Goal: Task Accomplishment & Management: Use online tool/utility

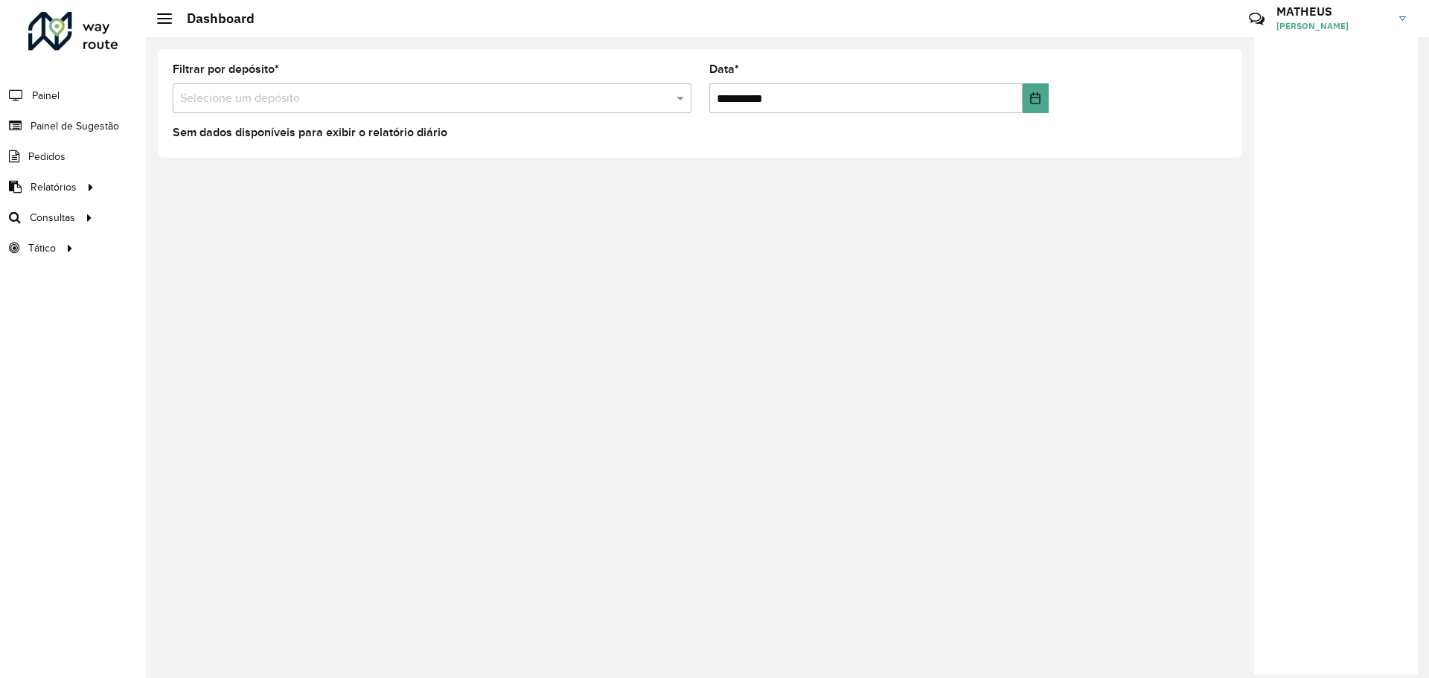
click at [587, 276] on div "**********" at bounding box center [787, 357] width 1283 height 641
click at [392, 258] on div "**********" at bounding box center [787, 357] width 1283 height 641
click at [386, 258] on div "**********" at bounding box center [787, 357] width 1283 height 641
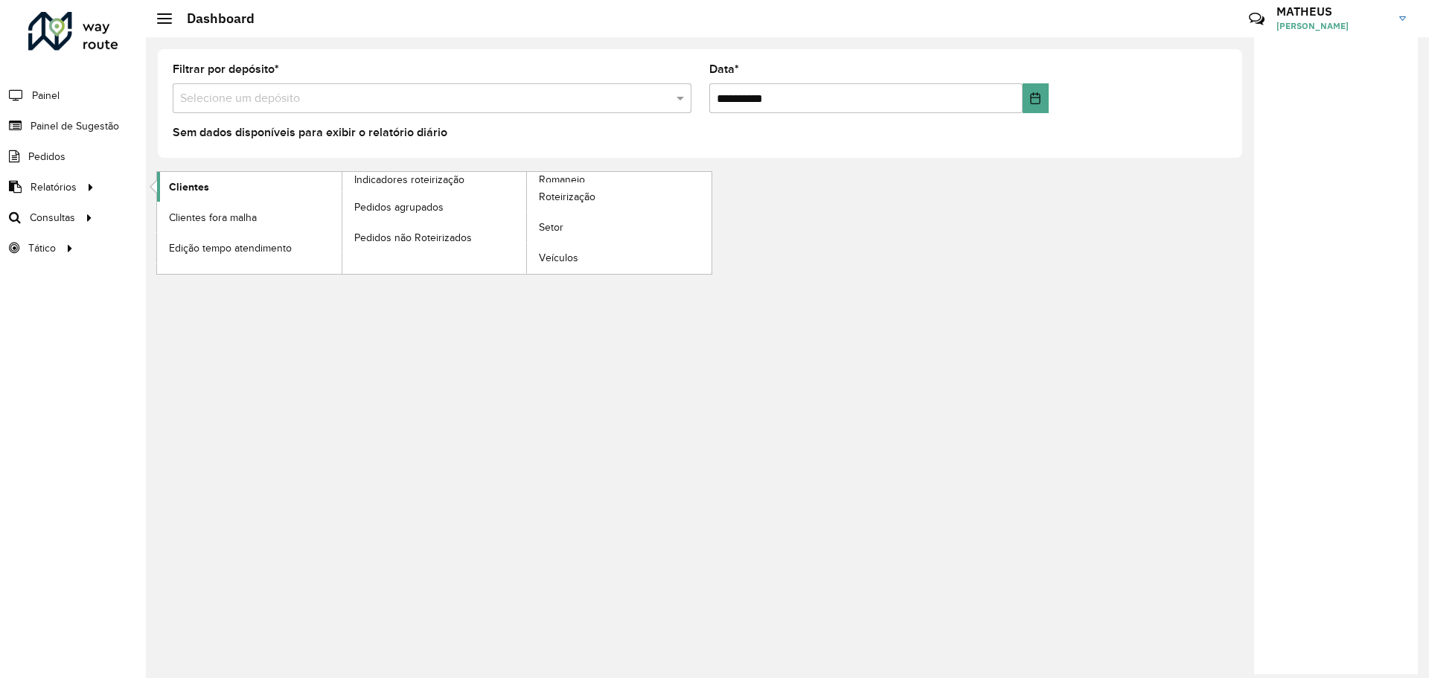
click at [184, 185] on span "Clientes" at bounding box center [189, 187] width 40 height 16
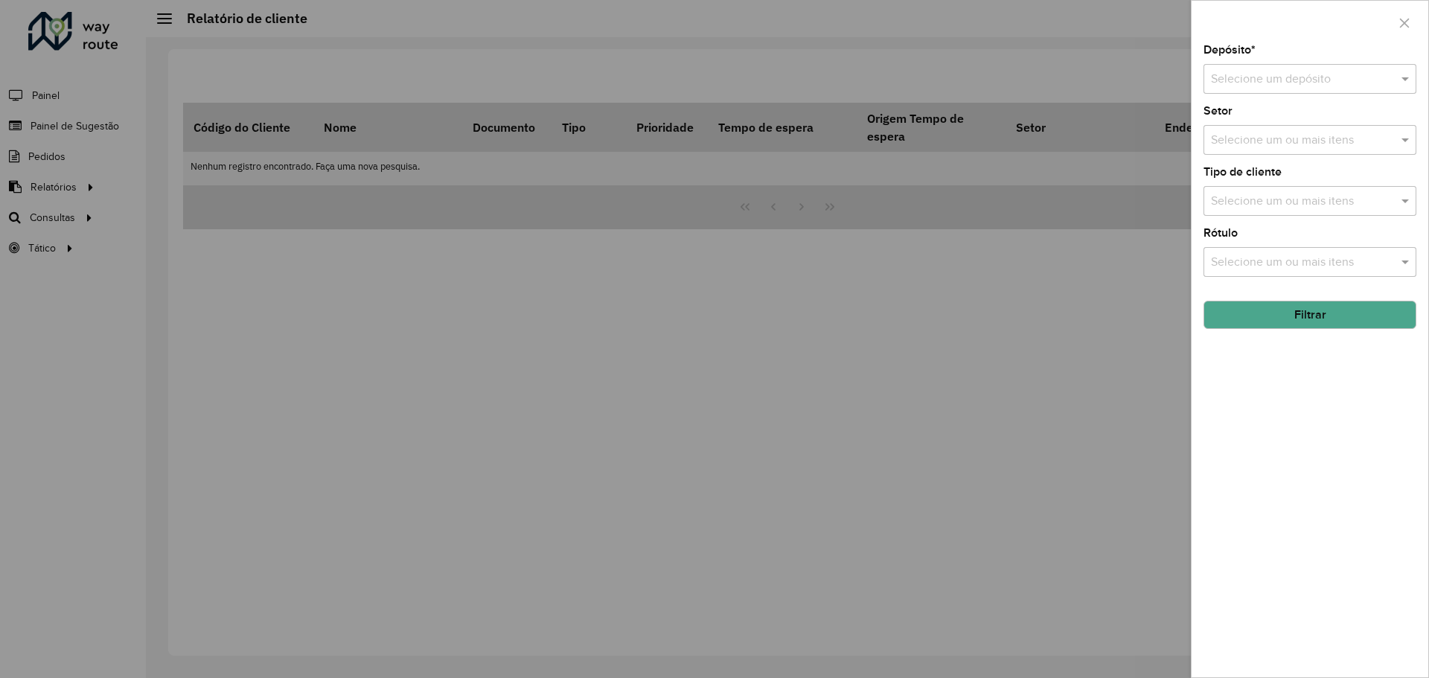
click at [1274, 78] on input "text" at bounding box center [1295, 80] width 168 height 18
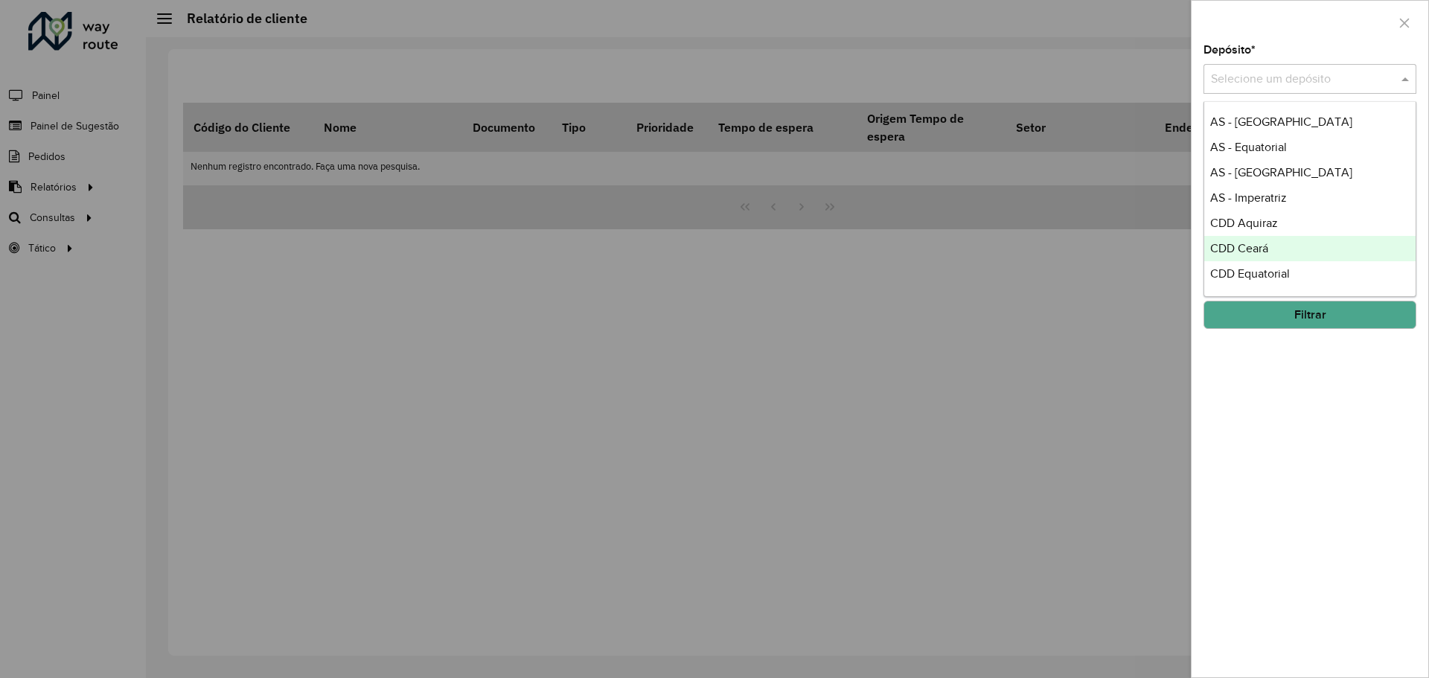
drag, startPoint x: 1265, startPoint y: 179, endPoint x: 1271, endPoint y: 274, distance: 94.8
click at [1271, 274] on div "AS - [GEOGRAPHIC_DATA] AS - Equatorial AS - [GEOGRAPHIC_DATA] AS - Imperatriz C…" at bounding box center [1309, 235] width 211 height 253
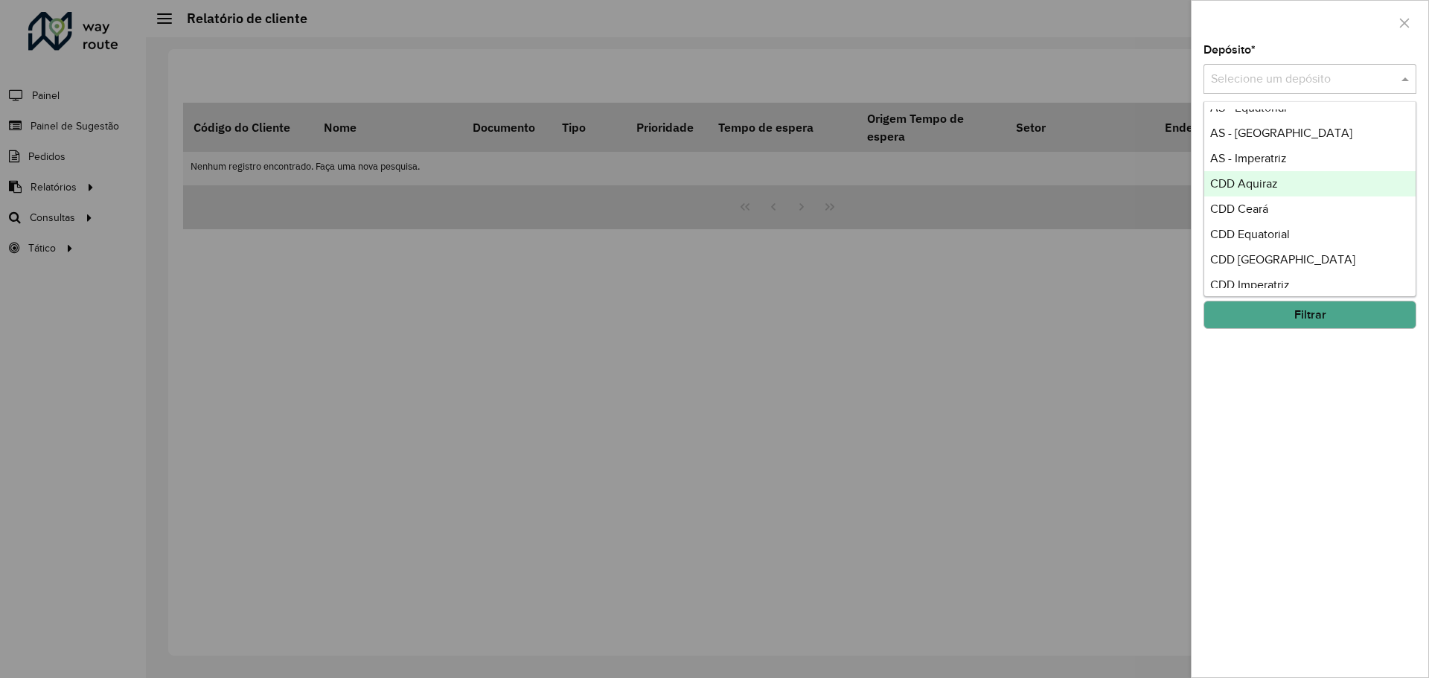
scroll to position [74, 0]
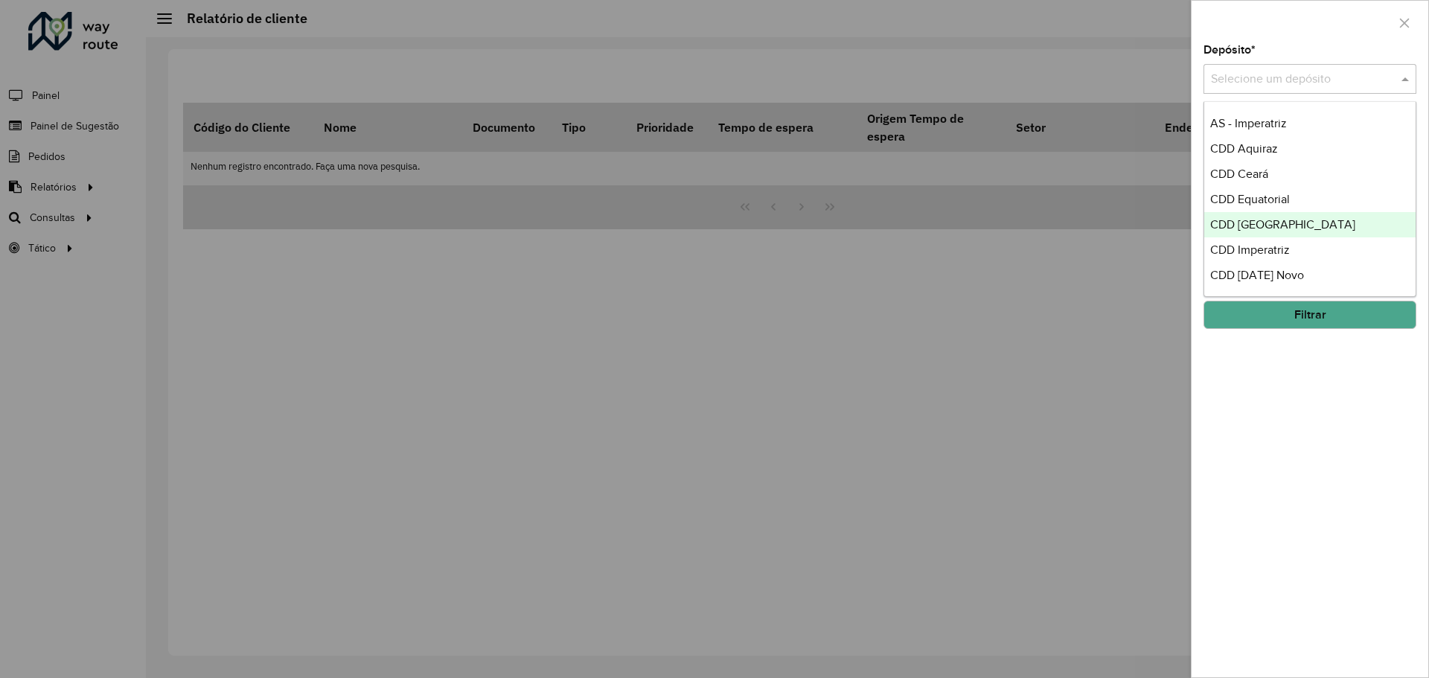
click at [1270, 225] on span "CDD [GEOGRAPHIC_DATA]" at bounding box center [1282, 224] width 145 height 13
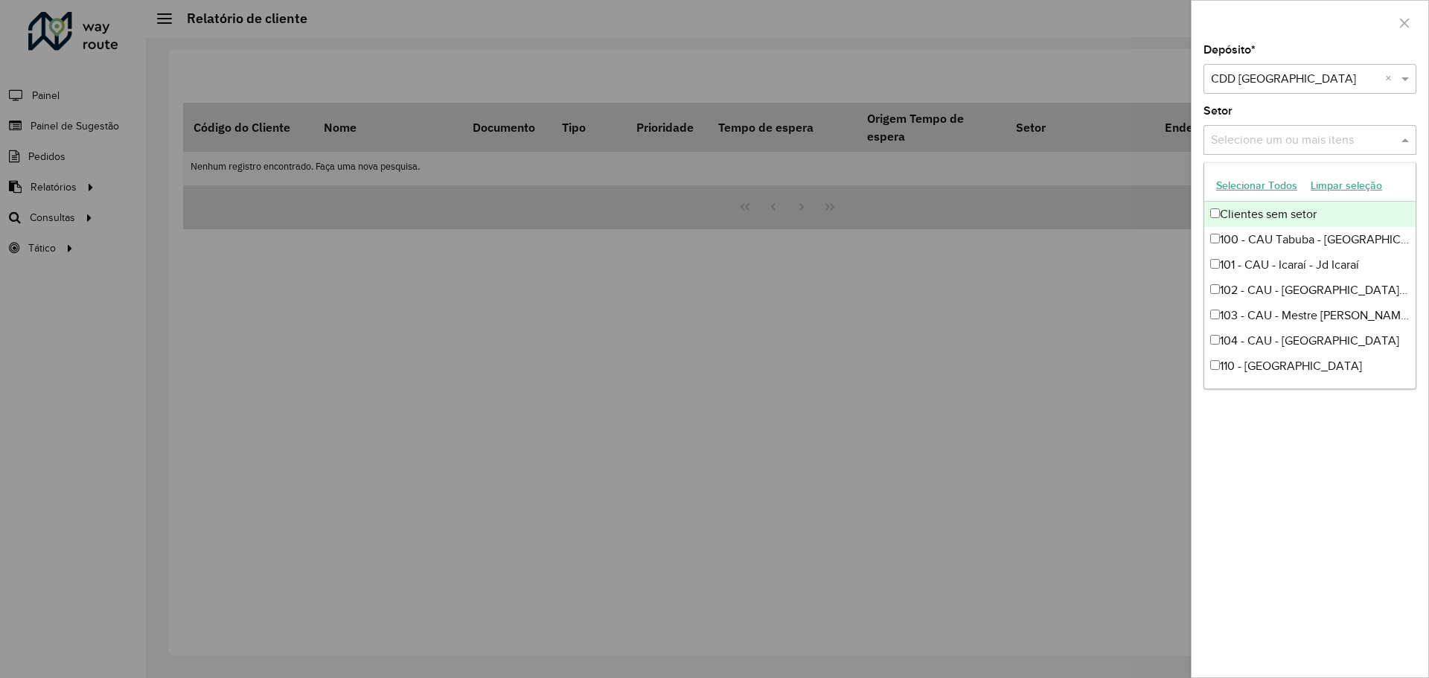
click at [1290, 135] on input "text" at bounding box center [1302, 141] width 191 height 18
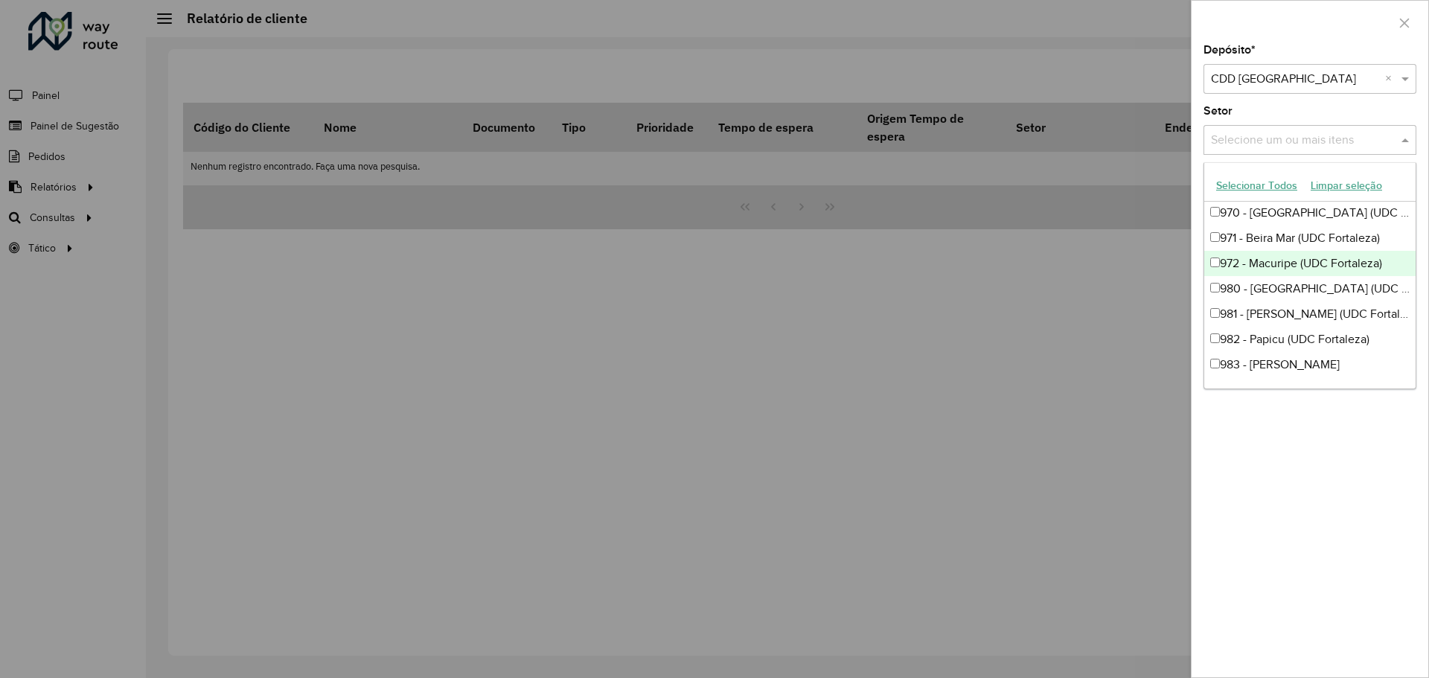
scroll to position [1239, 0]
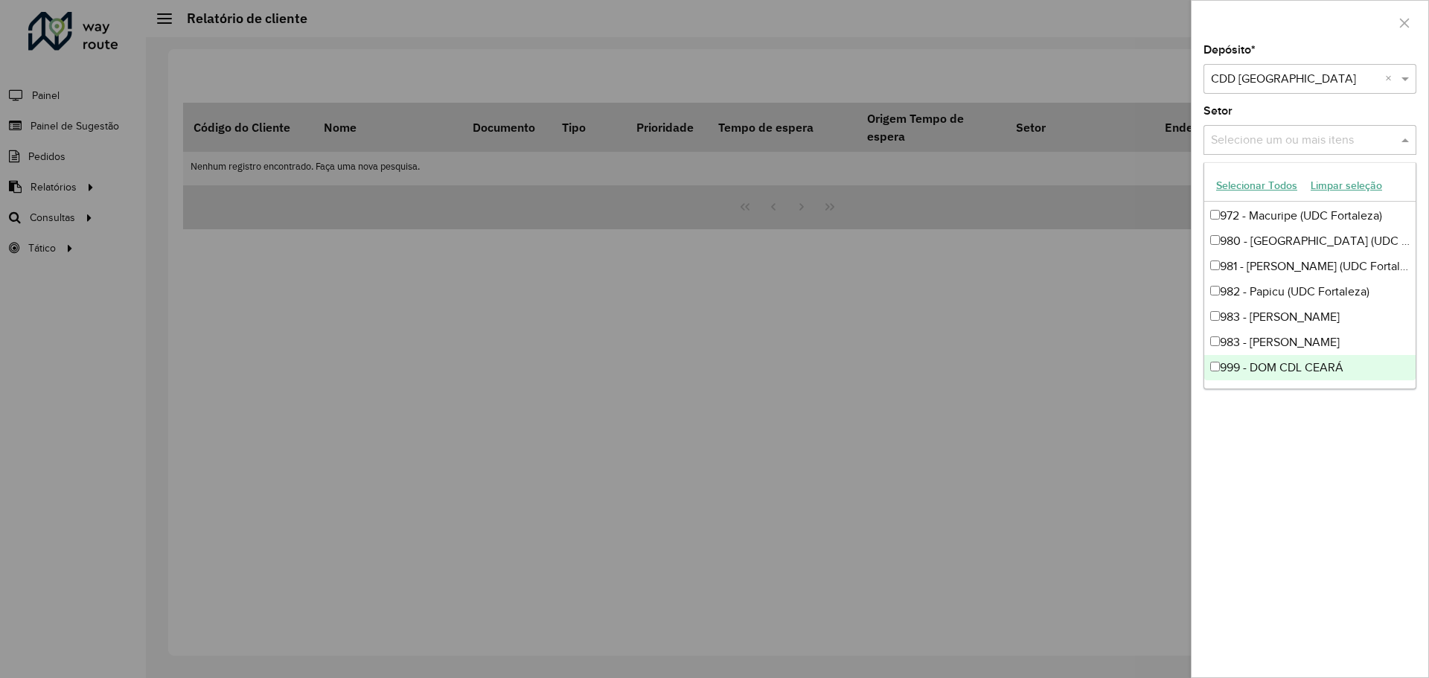
click at [1304, 444] on div "Depósito * Selecione um depósito × CDD Fortaleza × Setor Selecione um ou mais i…" at bounding box center [1310, 361] width 237 height 633
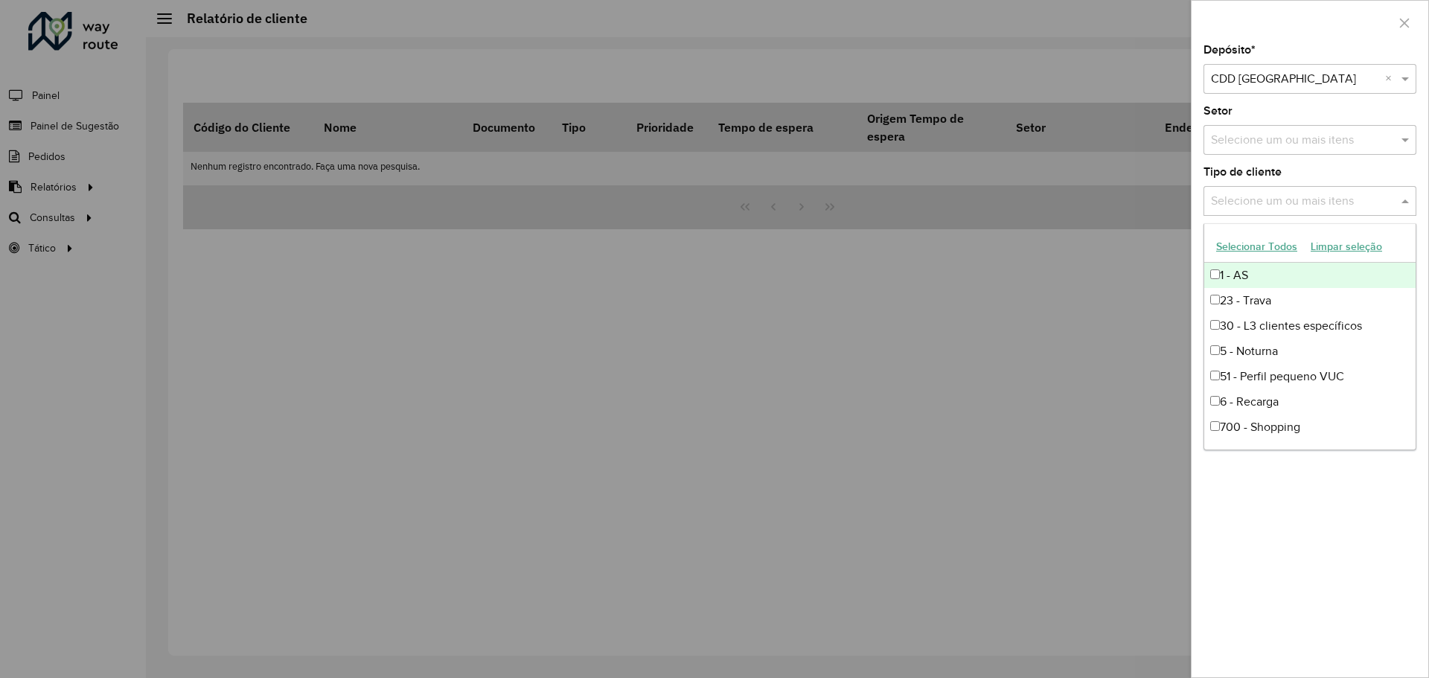
click at [1290, 203] on input "text" at bounding box center [1302, 202] width 191 height 18
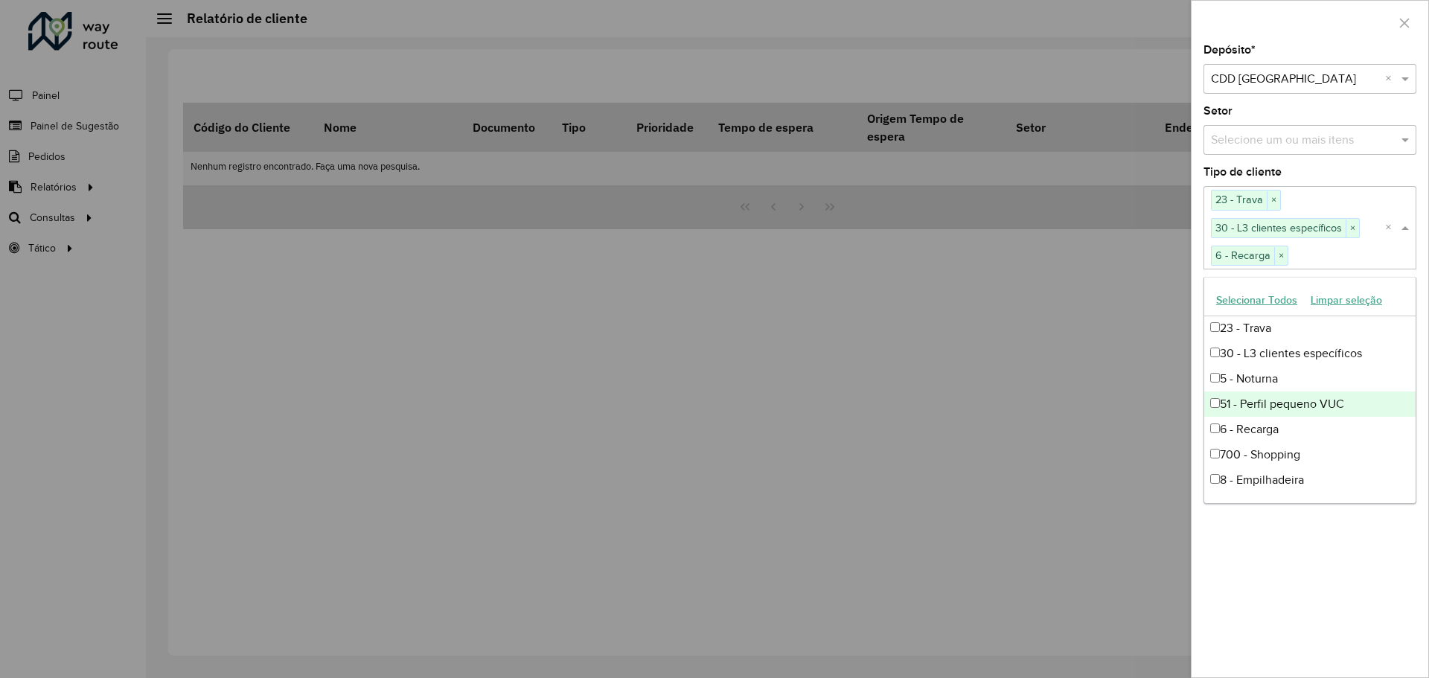
scroll to position [0, 0]
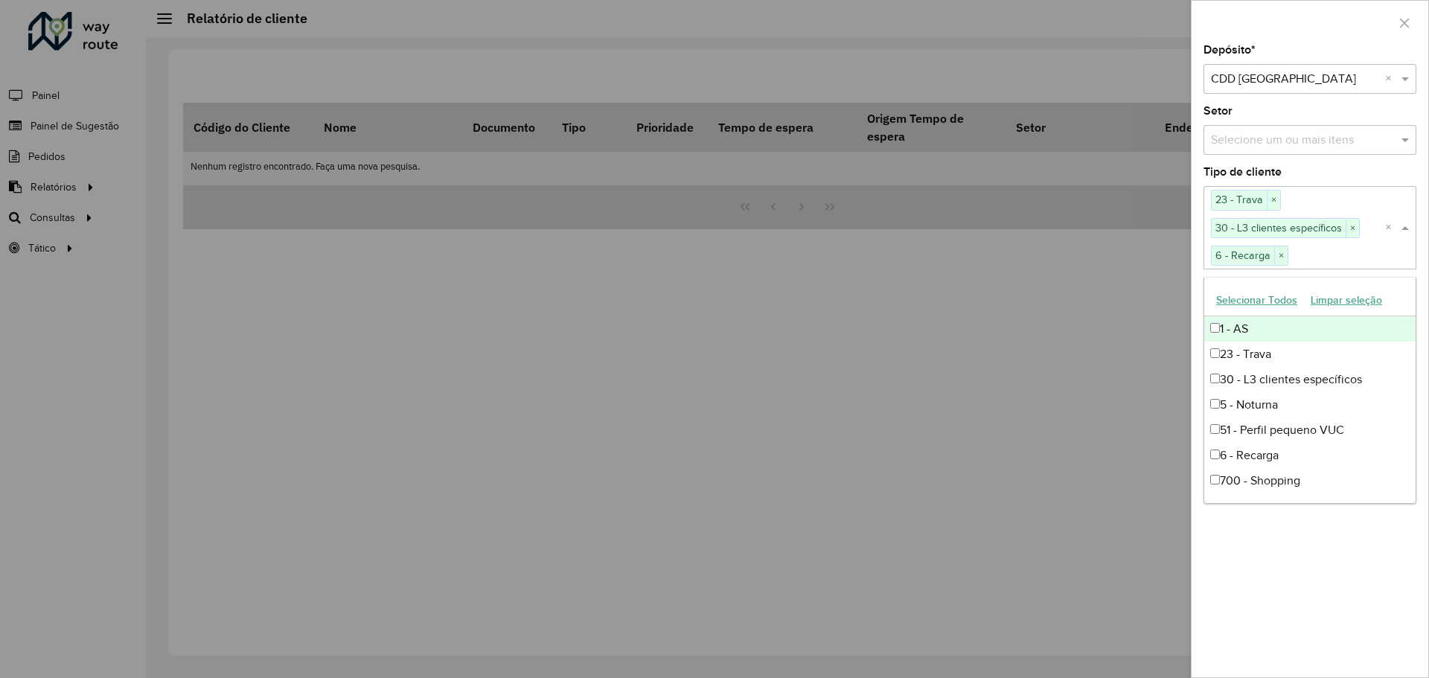
click at [1258, 294] on button "Selecionar Todos" at bounding box center [1257, 300] width 95 height 23
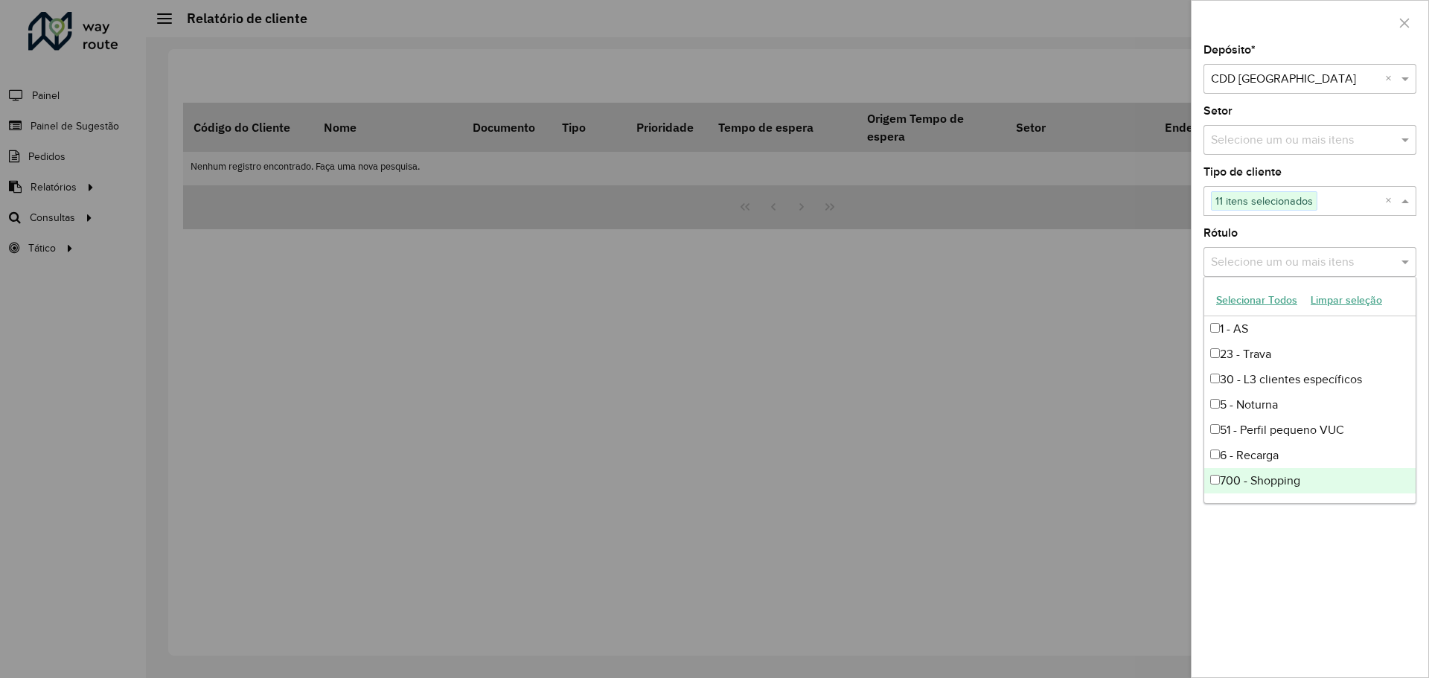
click at [1295, 548] on div "Depósito * Selecione um depósito × CDD Fortaleza × Setor Selecione um ou mais i…" at bounding box center [1310, 361] width 237 height 633
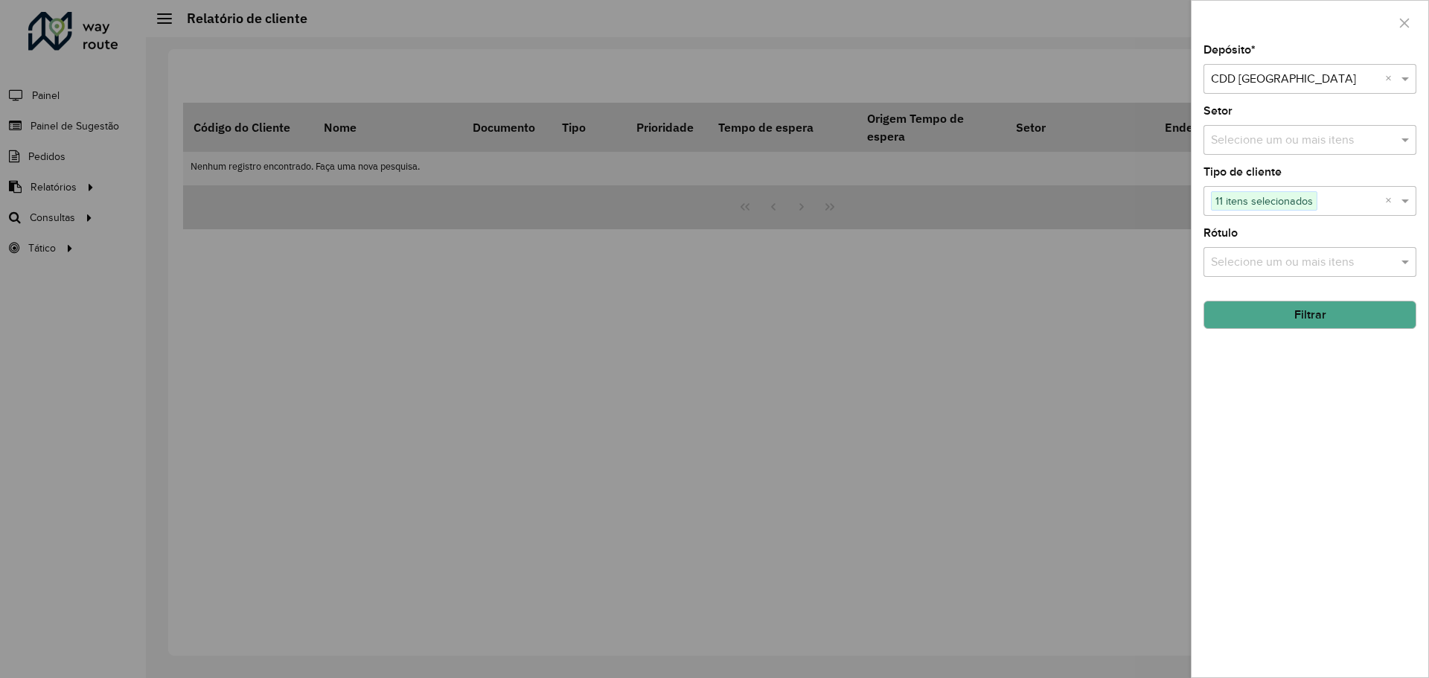
click at [1264, 254] on input "text" at bounding box center [1302, 263] width 191 height 18
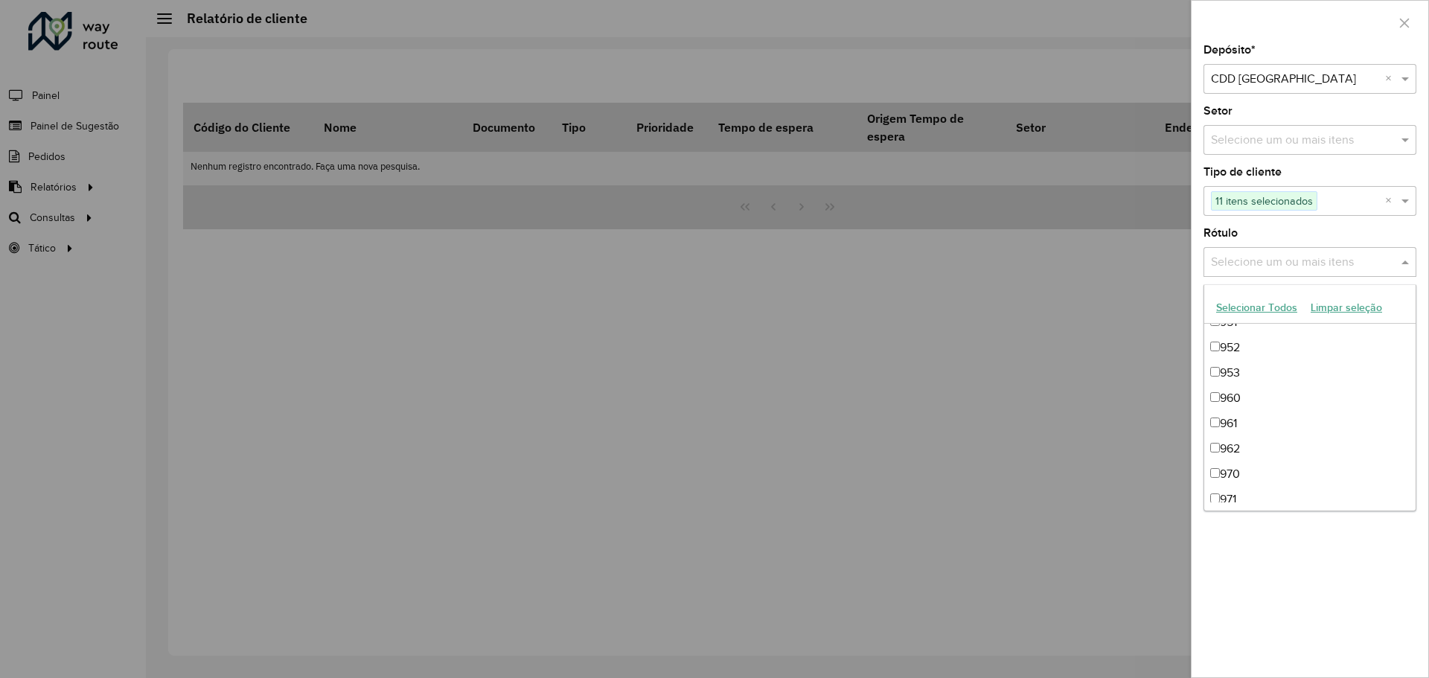
scroll to position [1871, 0]
click at [1280, 565] on div "Depósito * Selecione um depósito × CDD Fortaleza × Setor Selecione um ou mais i…" at bounding box center [1310, 361] width 237 height 633
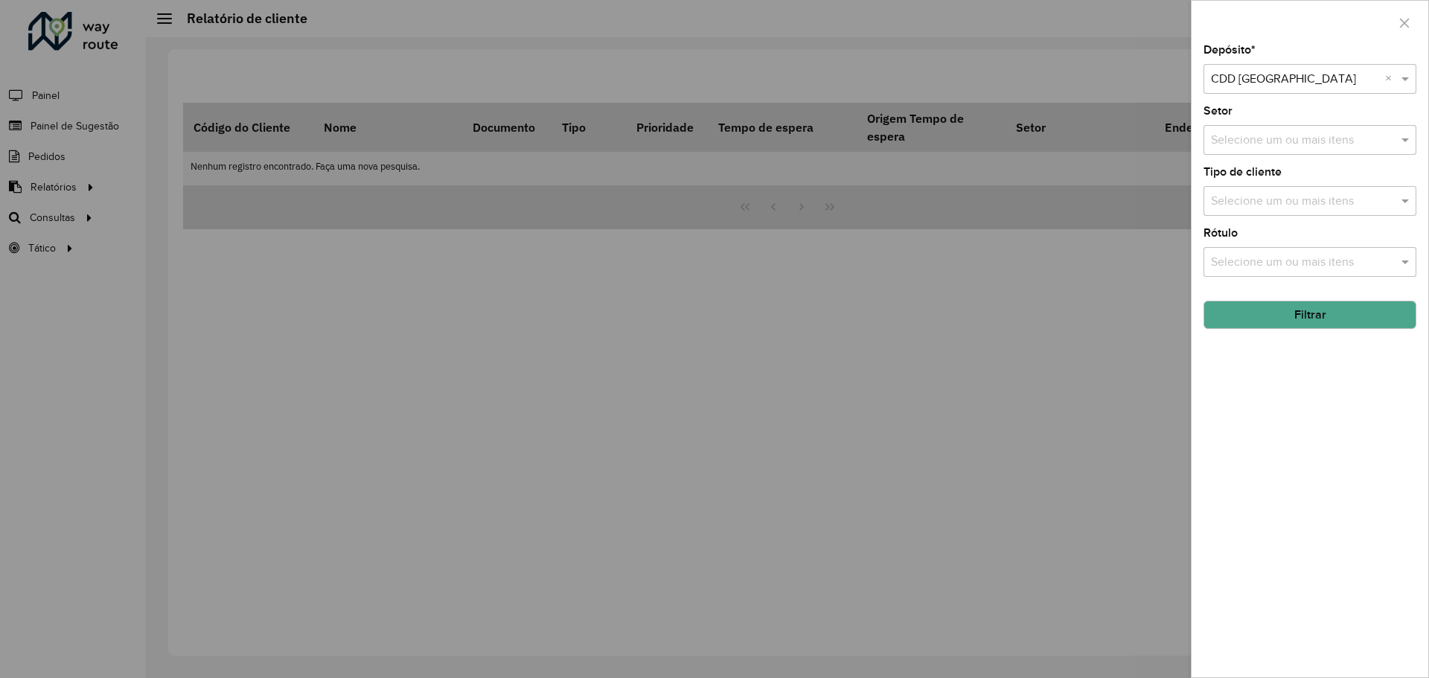
click at [1313, 316] on button "Filtrar" at bounding box center [1310, 315] width 213 height 28
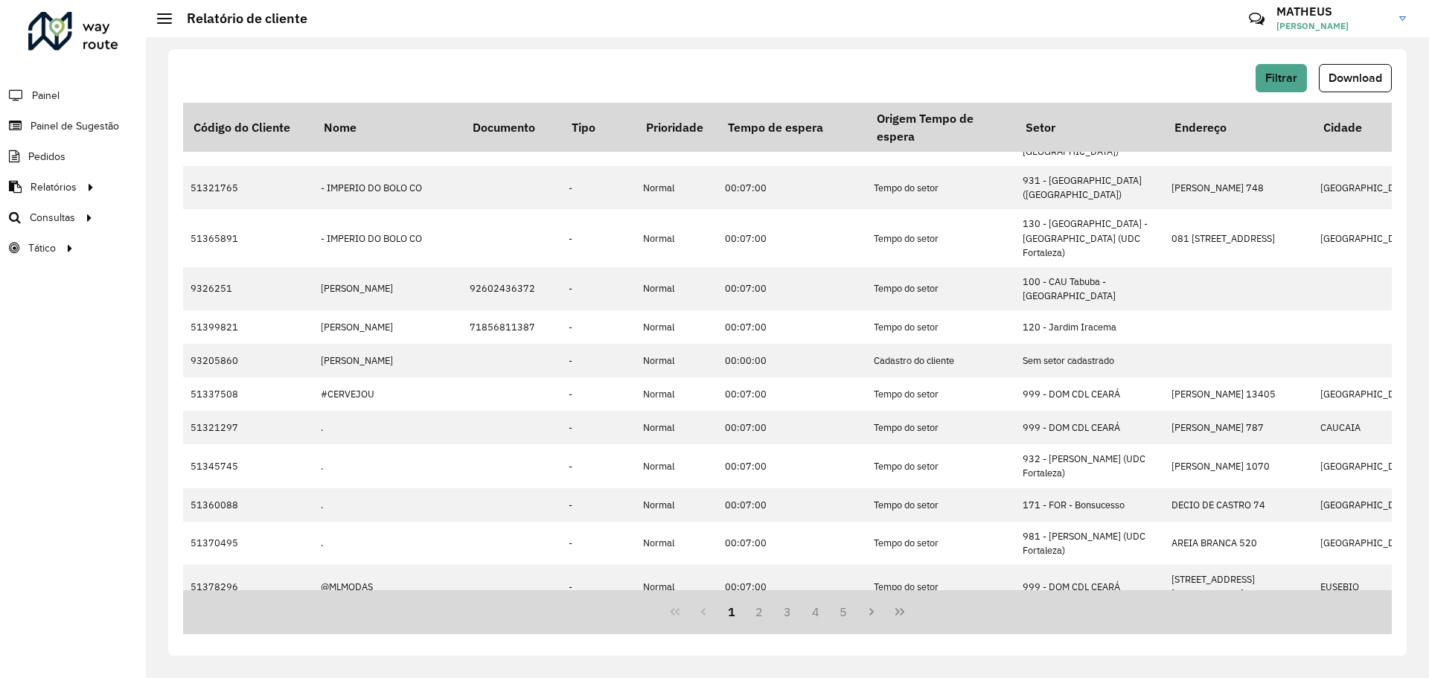
scroll to position [0, 0]
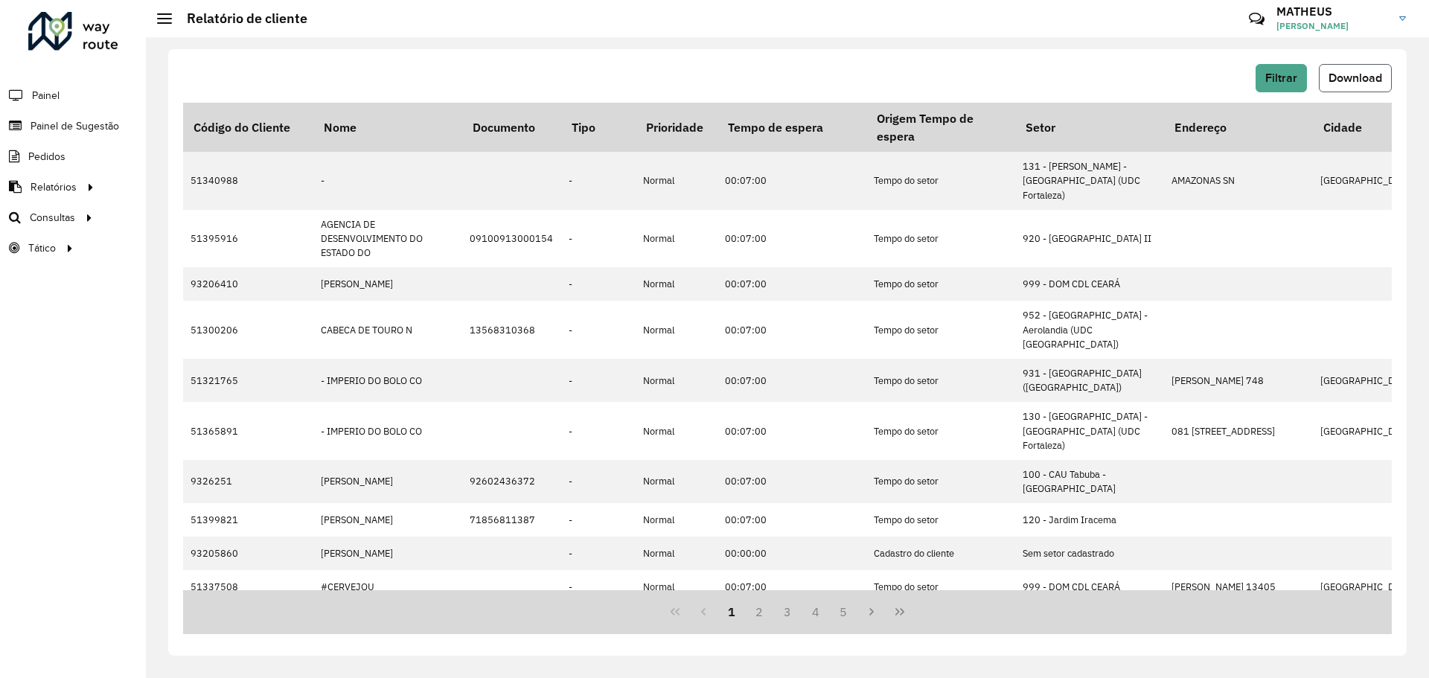
click at [1350, 85] on button "Download" at bounding box center [1355, 78] width 73 height 28
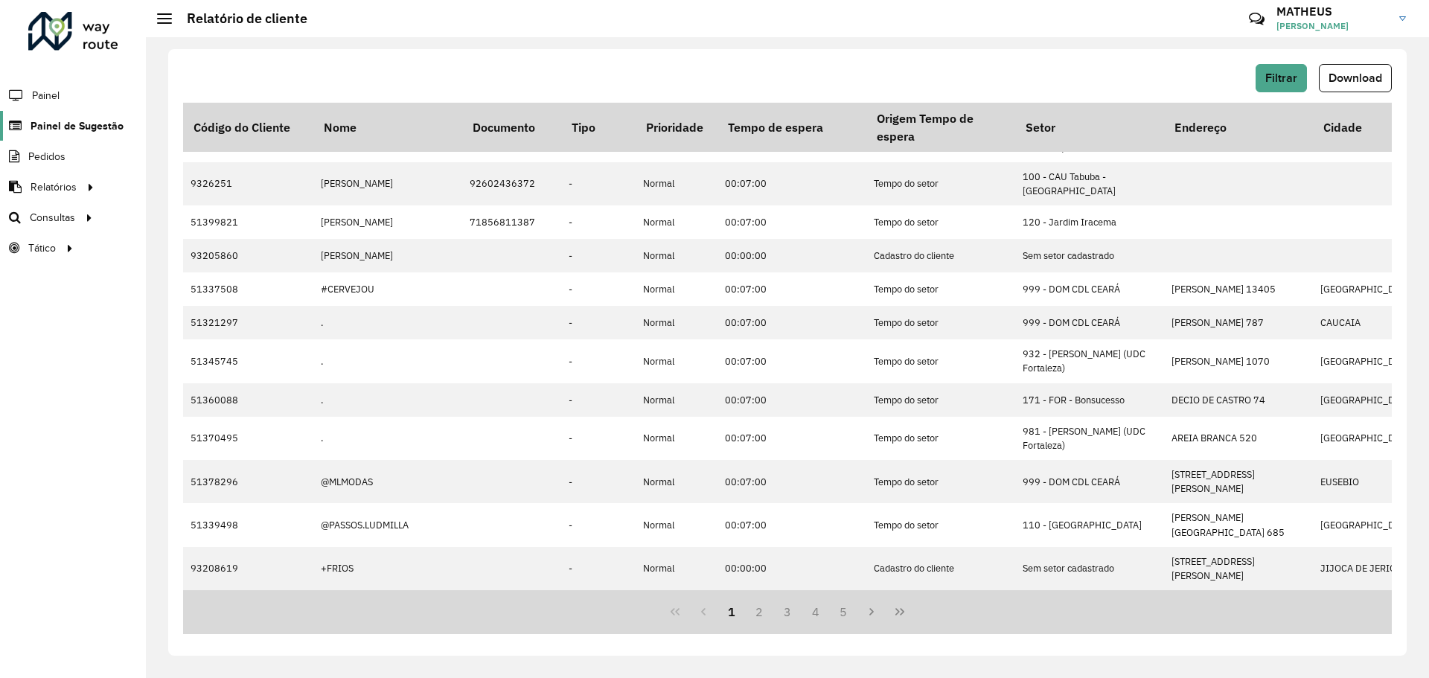
click at [68, 126] on span "Painel de Sugestão" at bounding box center [77, 126] width 93 height 16
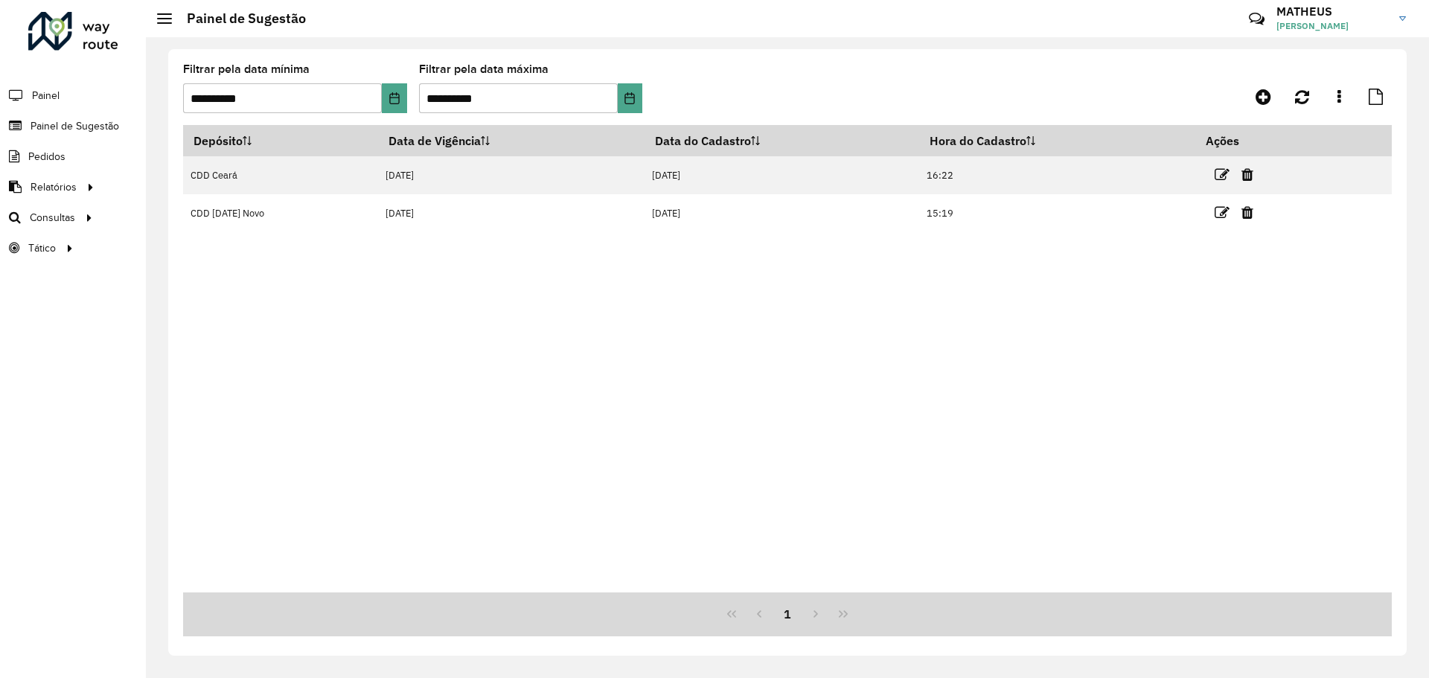
click at [685, 329] on div "Depósito Data de Vigência Data do Cadastro Hora do Cadastro Ações CDD [GEOGRAPH…" at bounding box center [787, 358] width 1209 height 467
click at [684, 329] on div "Depósito Data de Vigência Data do Cadastro Hora do Cadastro Ações CDD [GEOGRAPH…" at bounding box center [787, 358] width 1209 height 467
